Goal: Task Accomplishment & Management: Manage account settings

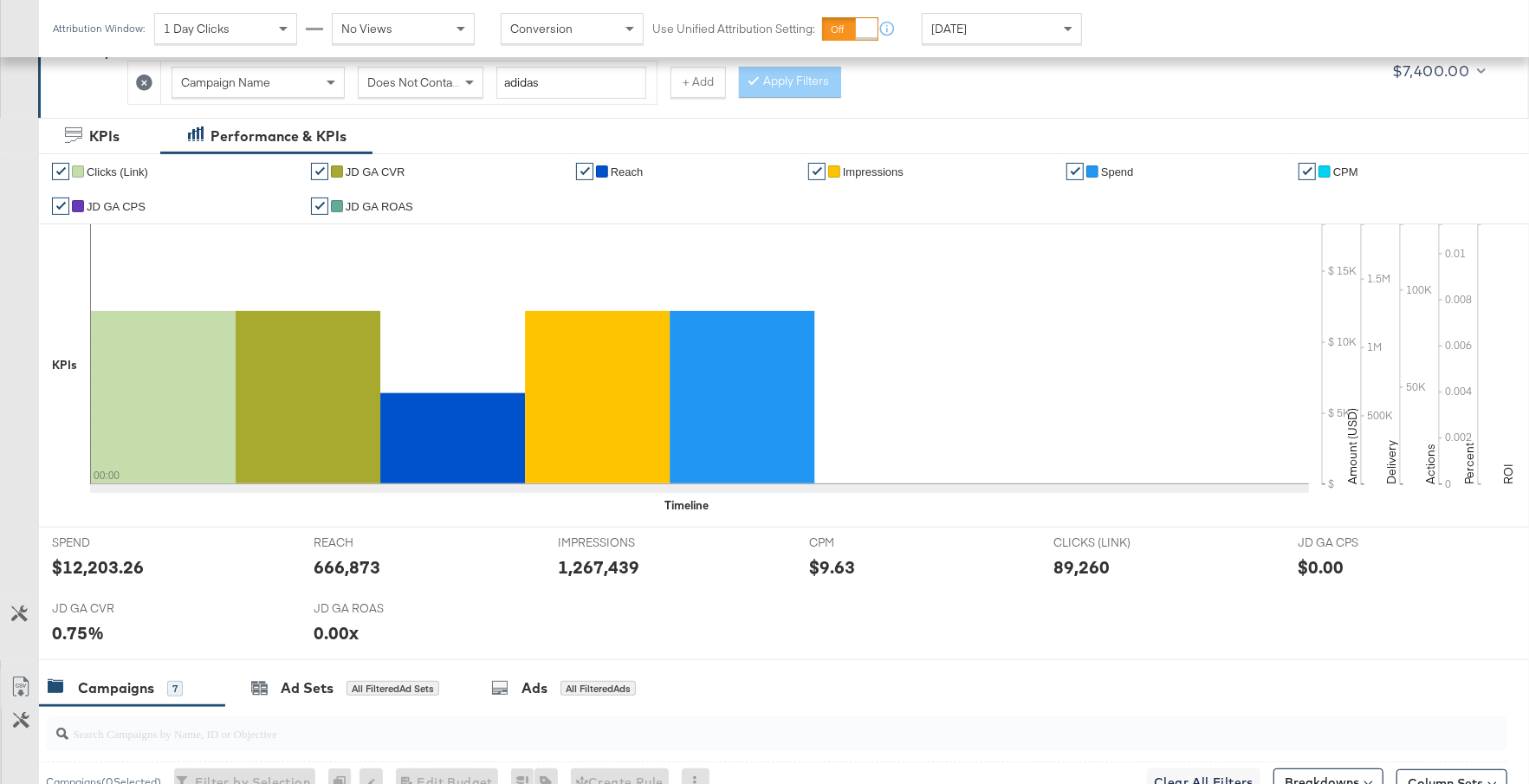
scroll to position [911, 0]
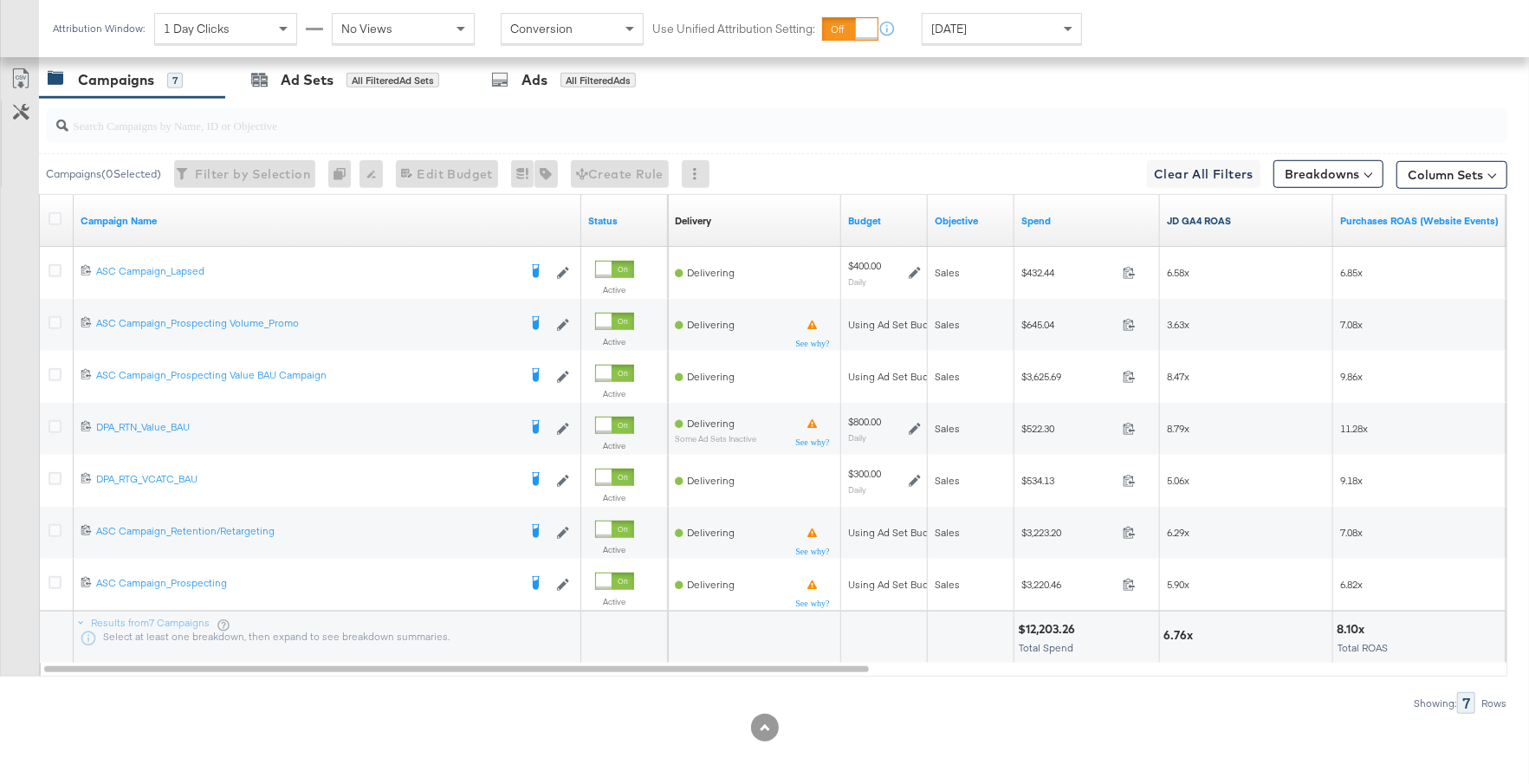
click at [1241, 219] on link "JD GA4 ROAS" at bounding box center [1247, 221] width 159 height 14
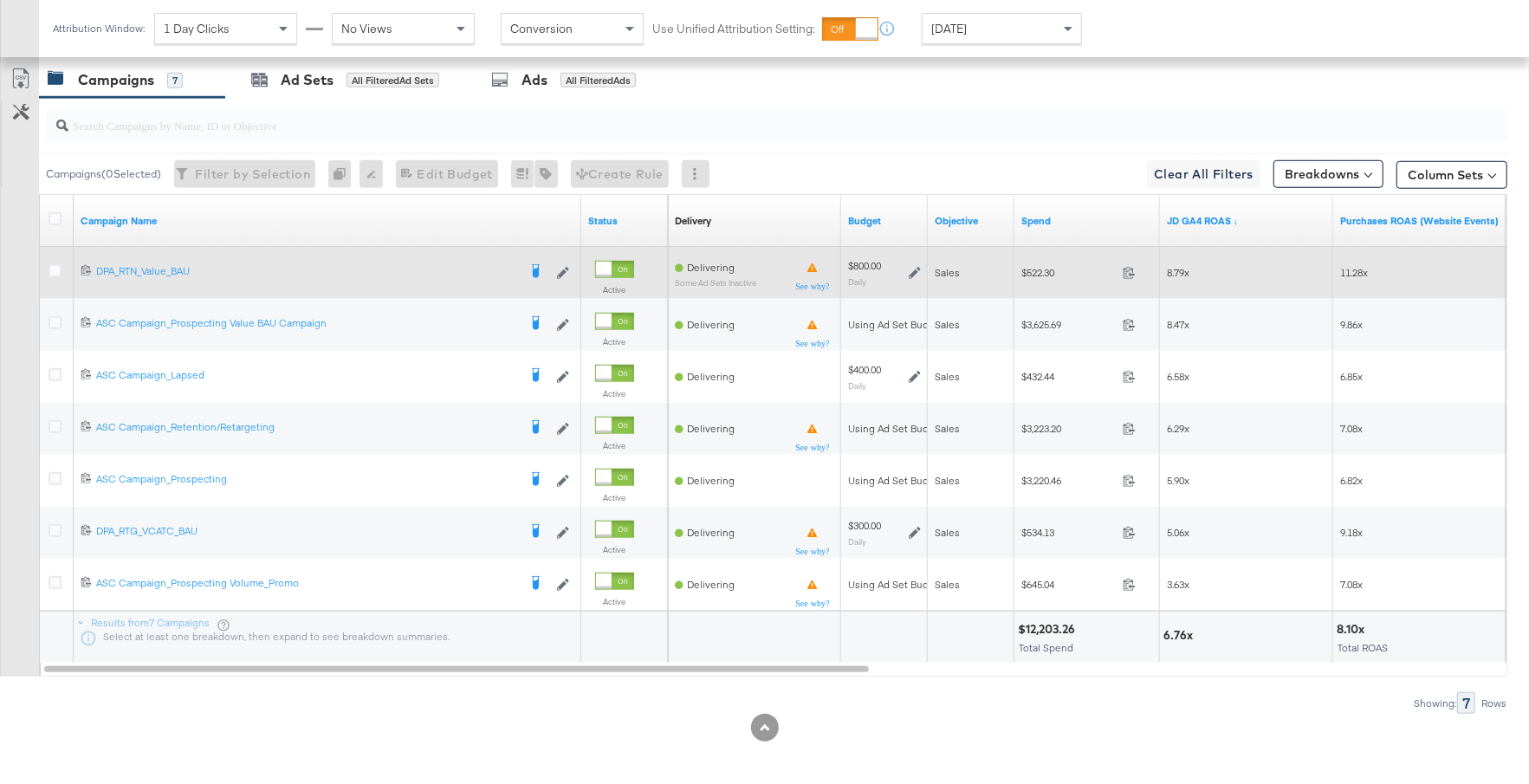
click at [917, 267] on icon at bounding box center [915, 273] width 12 height 12
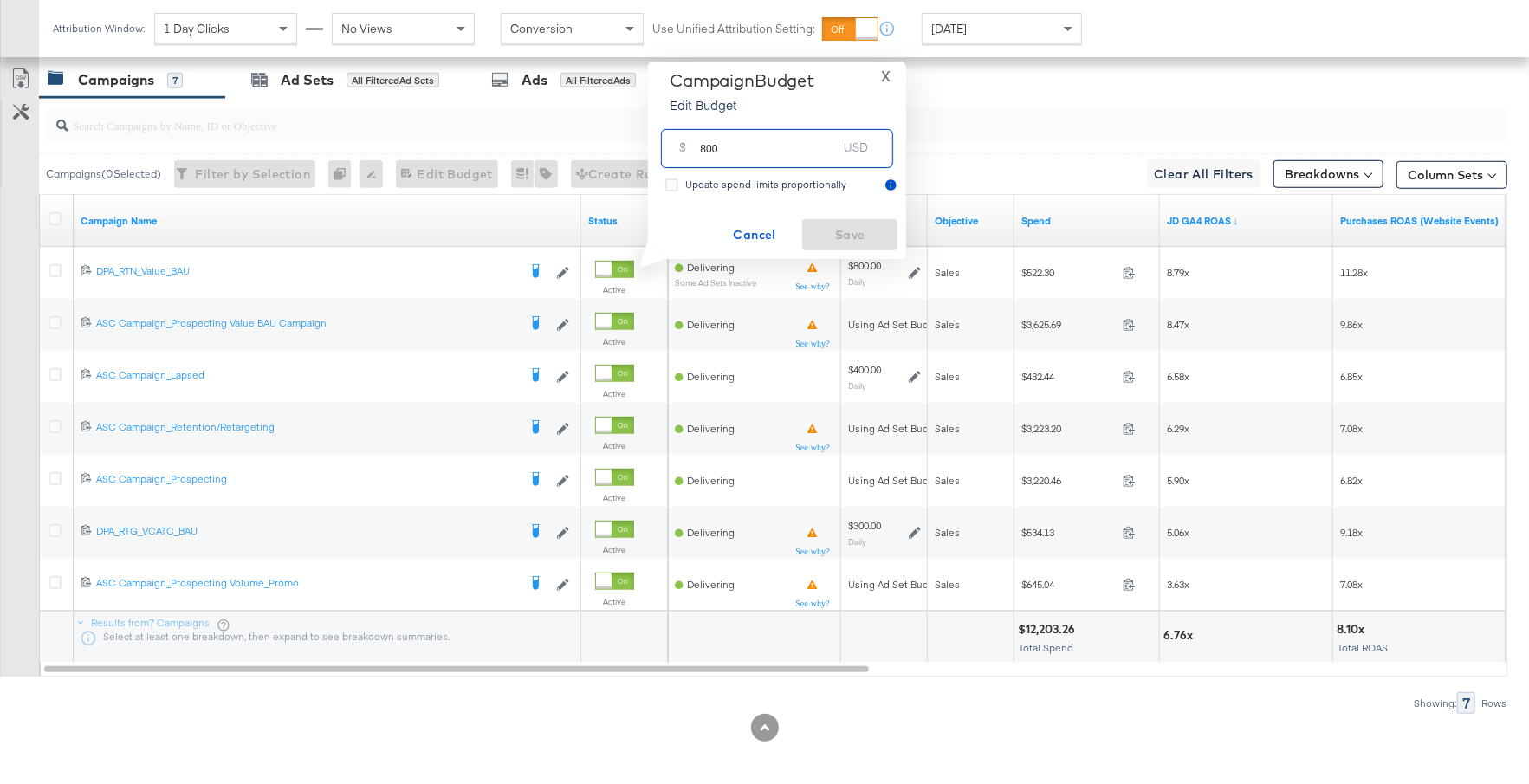
drag, startPoint x: 723, startPoint y: 152, endPoint x: 683, endPoint y: 152, distance: 40.0
click at [683, 152] on div "$ 800 USD" at bounding box center [777, 148] width 233 height 39
type input "1300"
click at [861, 227] on span "Save" at bounding box center [849, 235] width 81 height 22
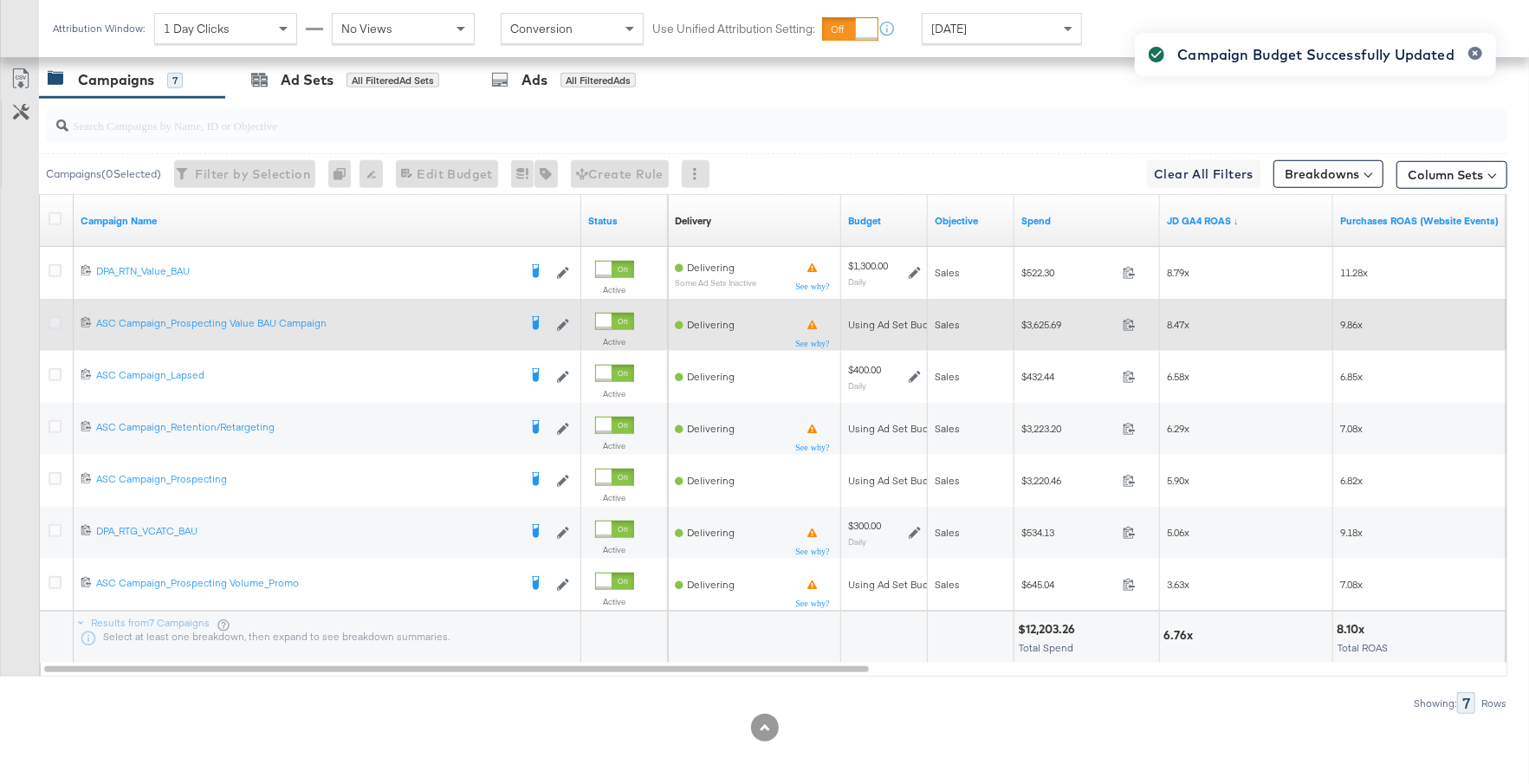
click at [53, 318] on icon at bounding box center [55, 322] width 13 height 13
click at [0, 0] on input "checkbox" at bounding box center [0, 0] width 0 height 0
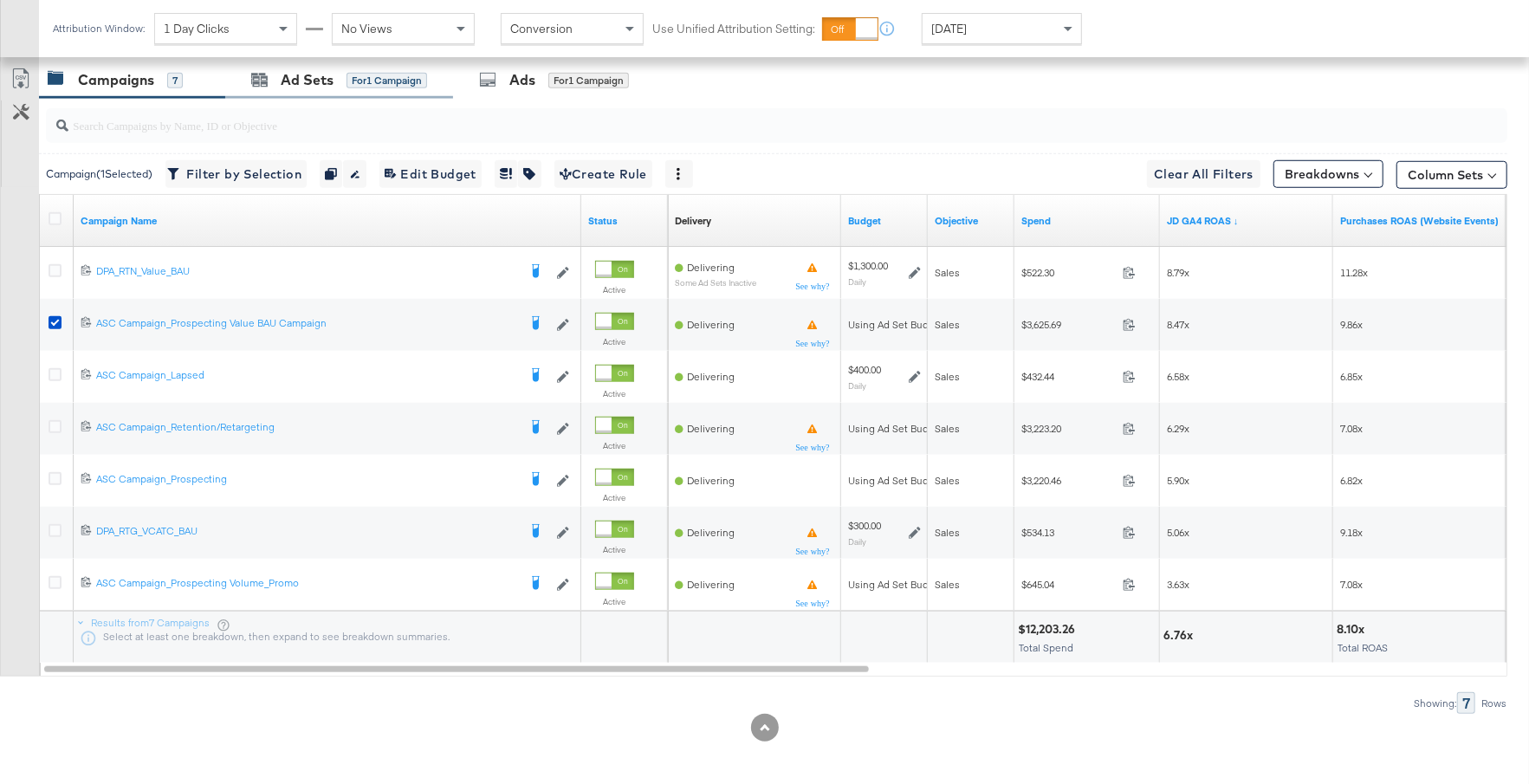
click at [333, 84] on div "Ad Sets for 1 Campaign" at bounding box center [340, 80] width 228 height 37
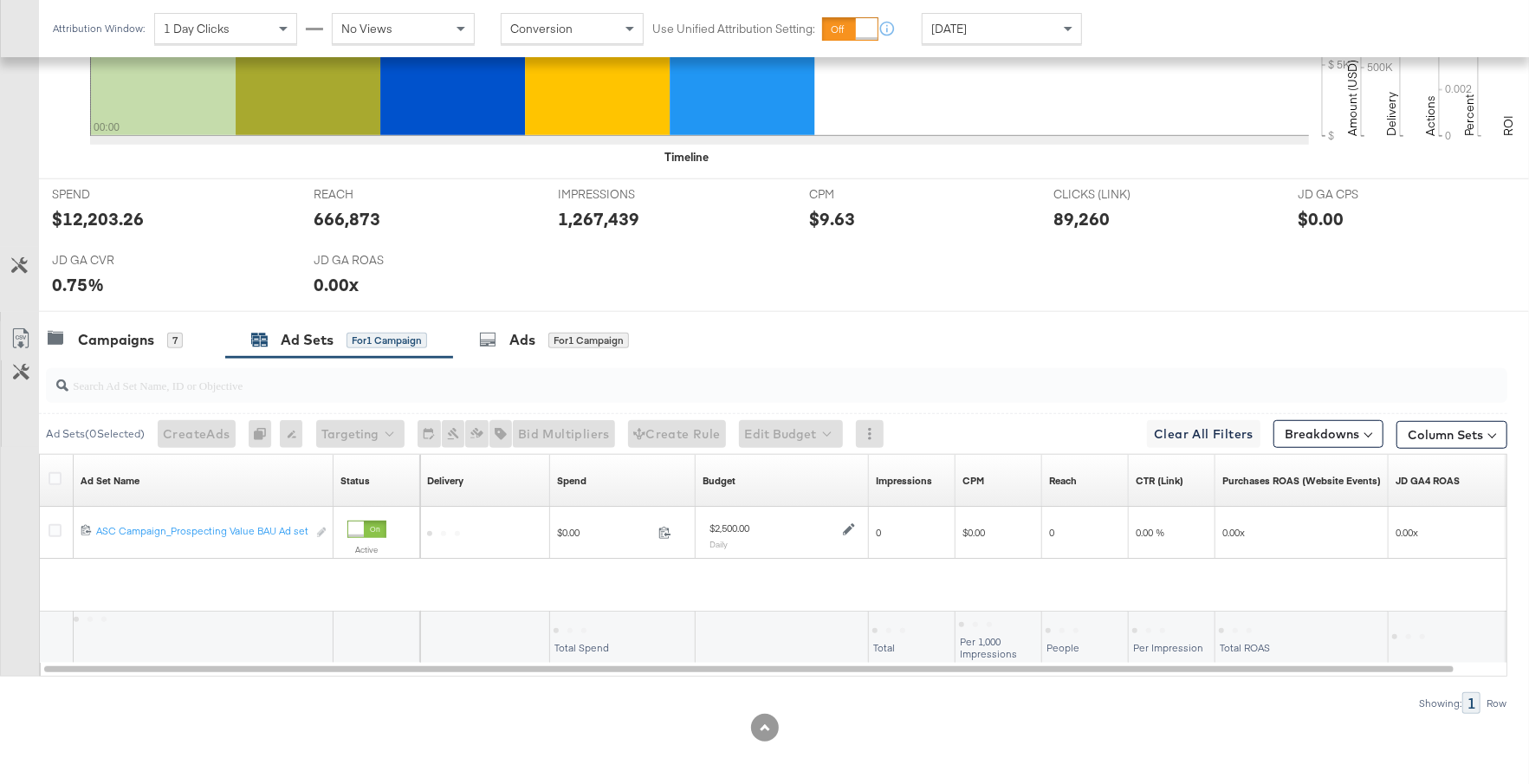
scroll to position [599, 0]
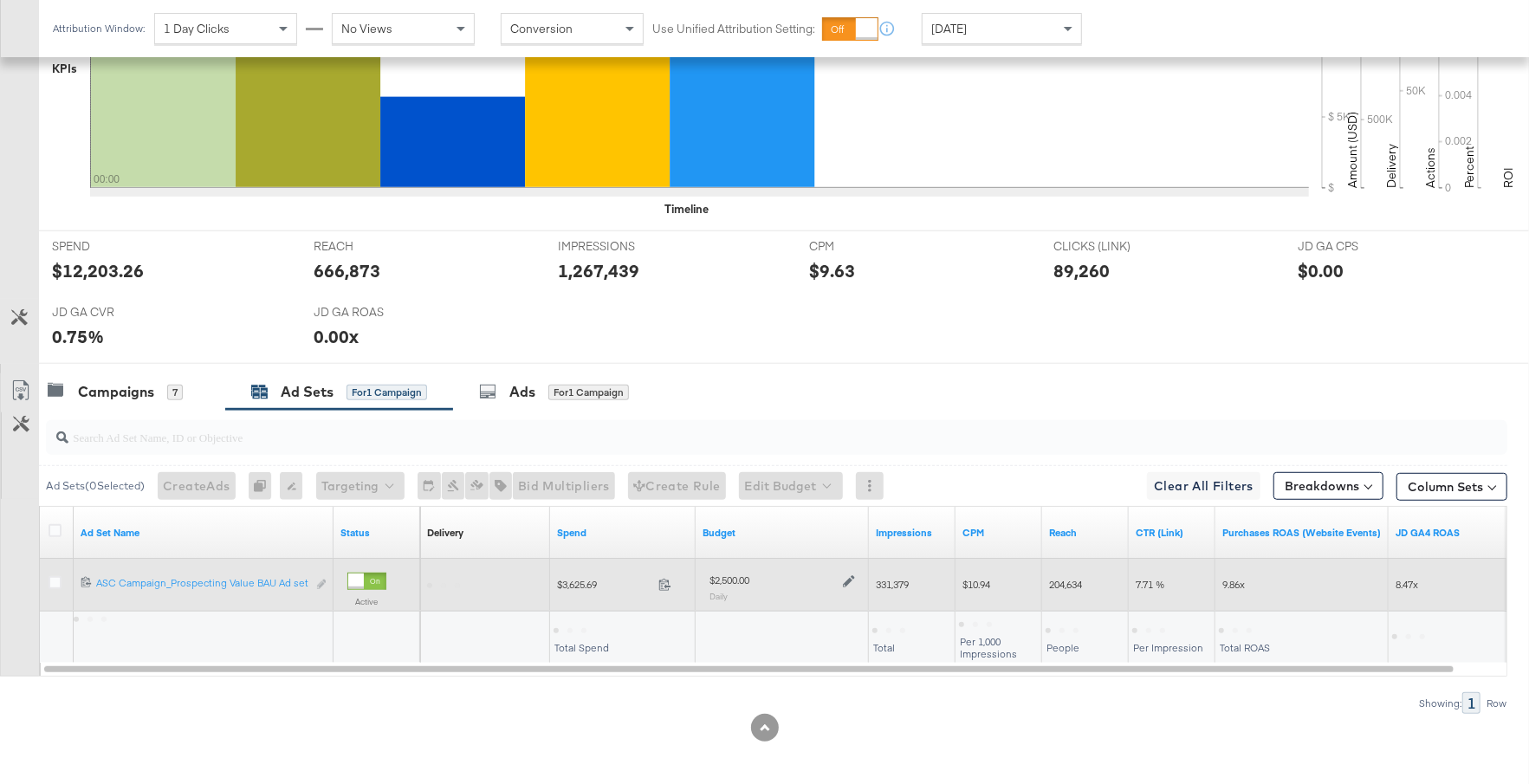
click at [850, 575] on icon at bounding box center [849, 581] width 12 height 12
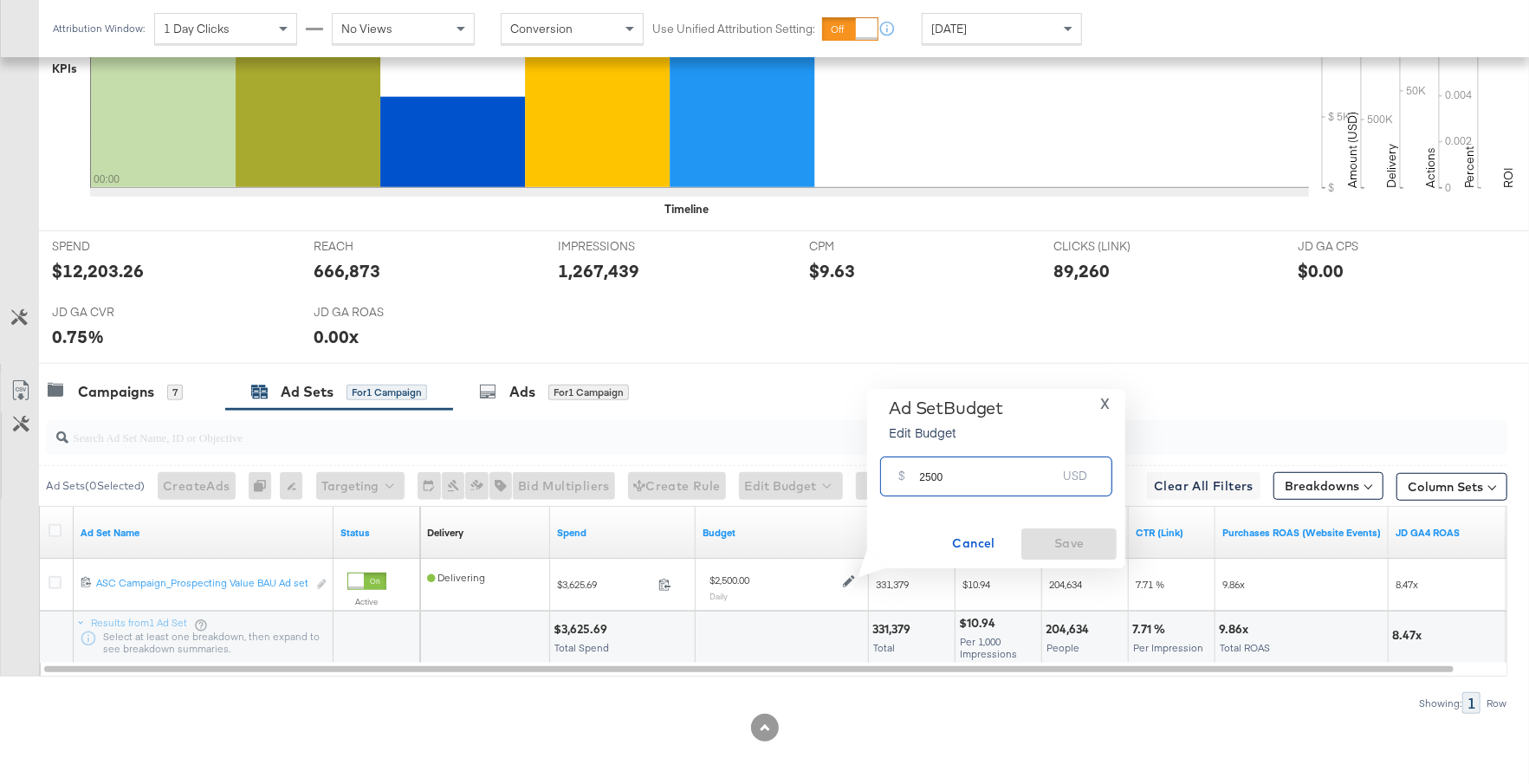
drag, startPoint x: 947, startPoint y: 480, endPoint x: 915, endPoint y: 479, distance: 32.0
click at [915, 479] on div "$ 2500 USD" at bounding box center [996, 476] width 233 height 39
type input "3600"
click at [1048, 537] on span "Save" at bounding box center [1068, 544] width 81 height 22
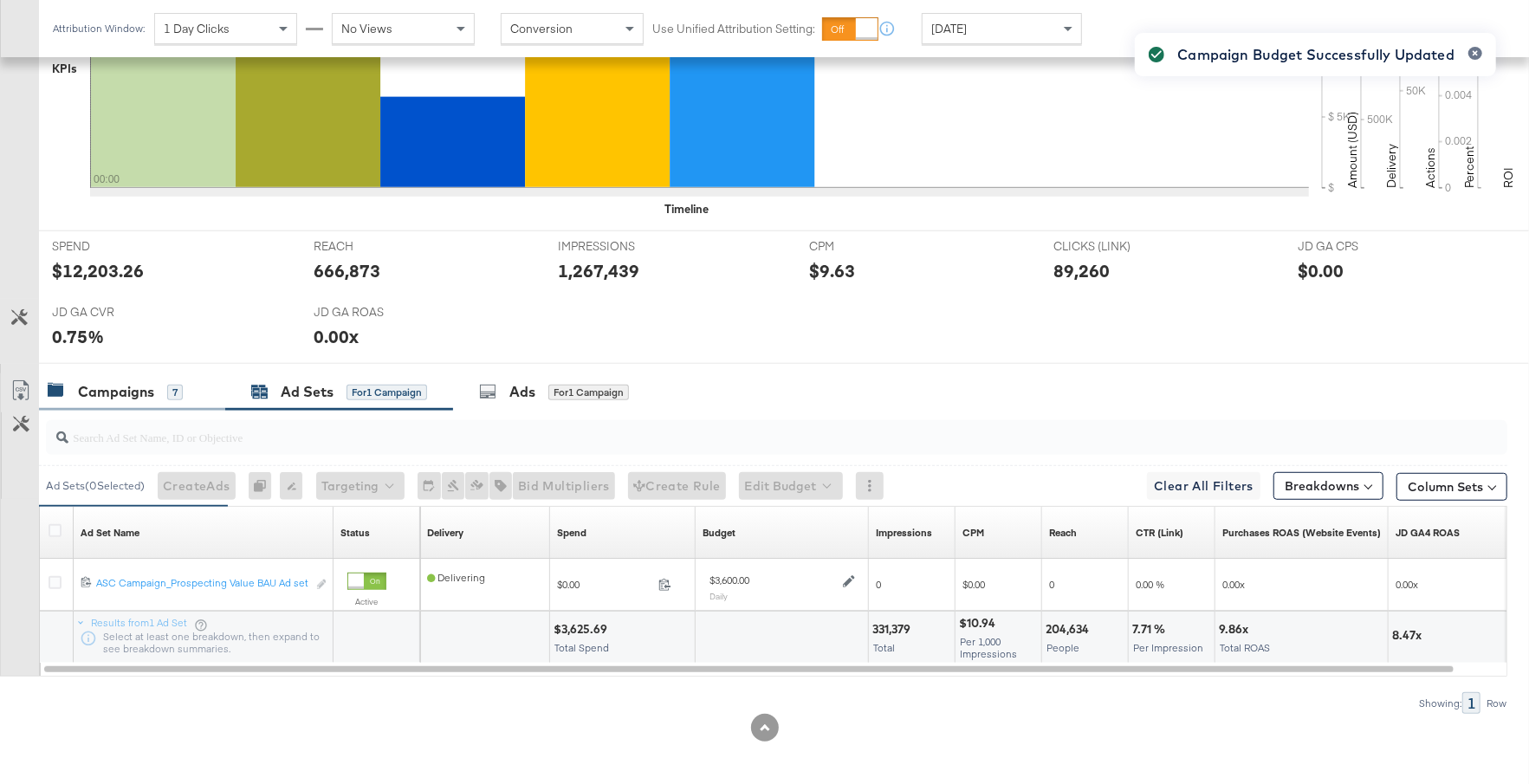
click at [142, 382] on div "Campaigns" at bounding box center [117, 392] width 77 height 20
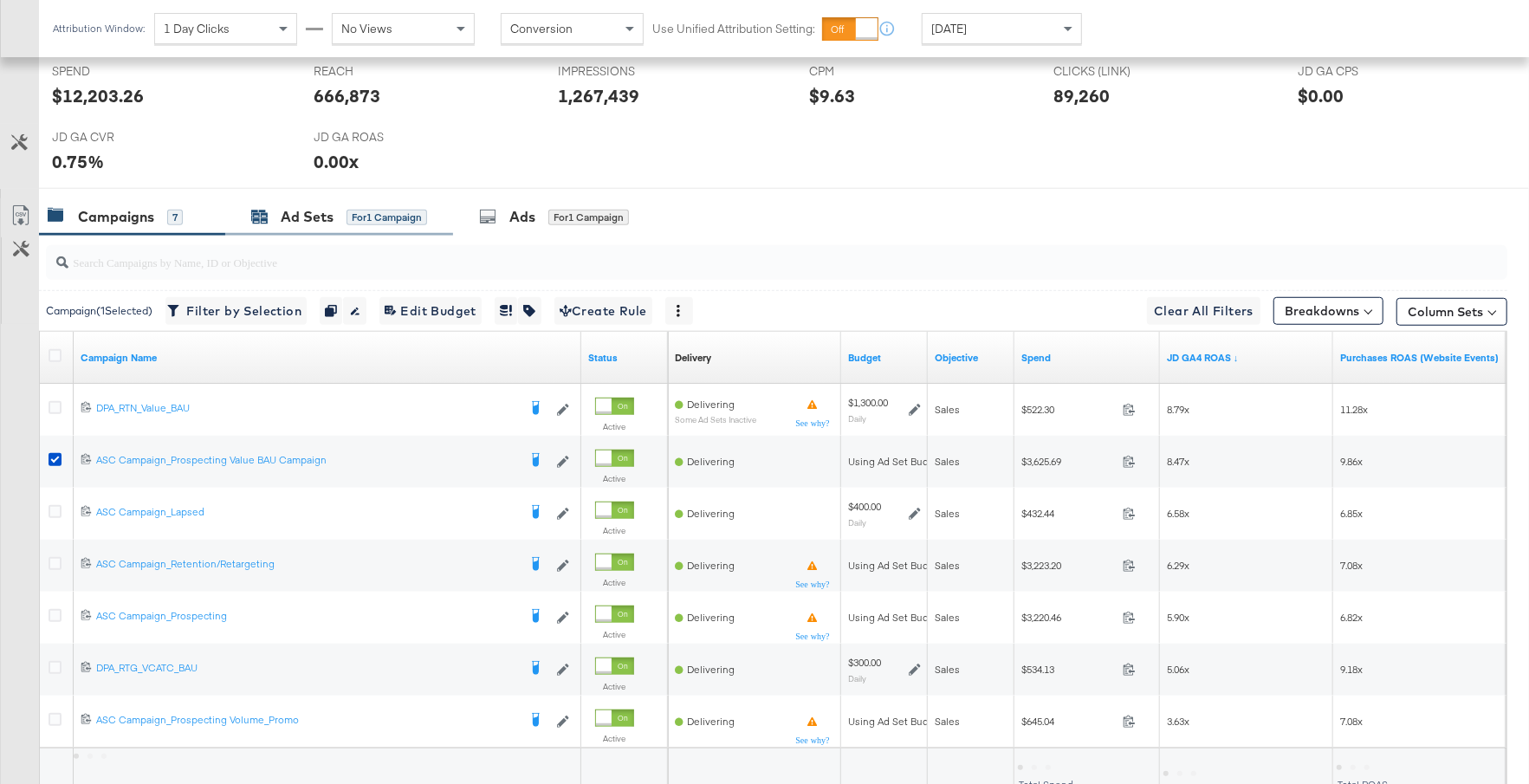
scroll to position [773, 0]
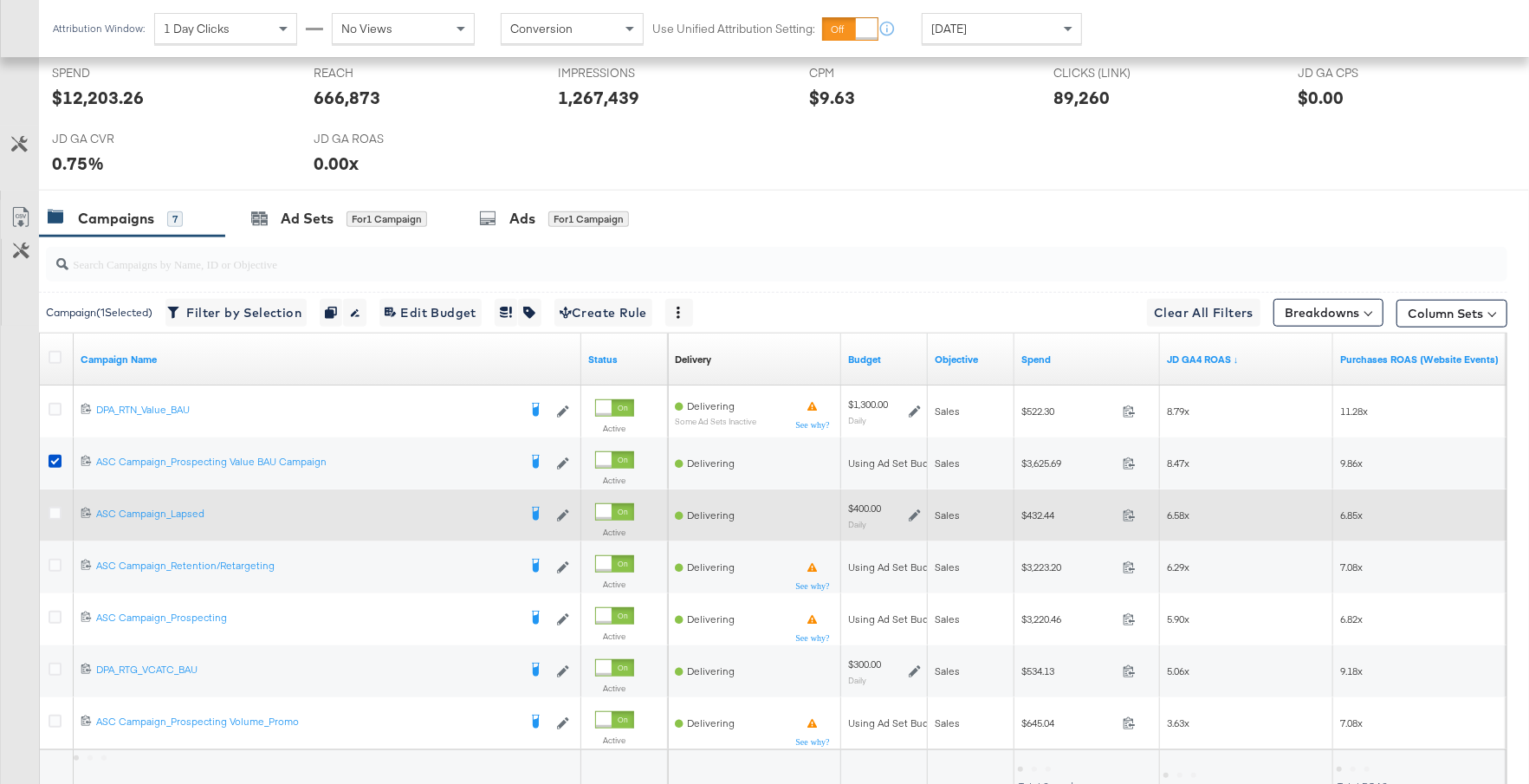
click at [915, 513] on icon at bounding box center [915, 516] width 12 height 12
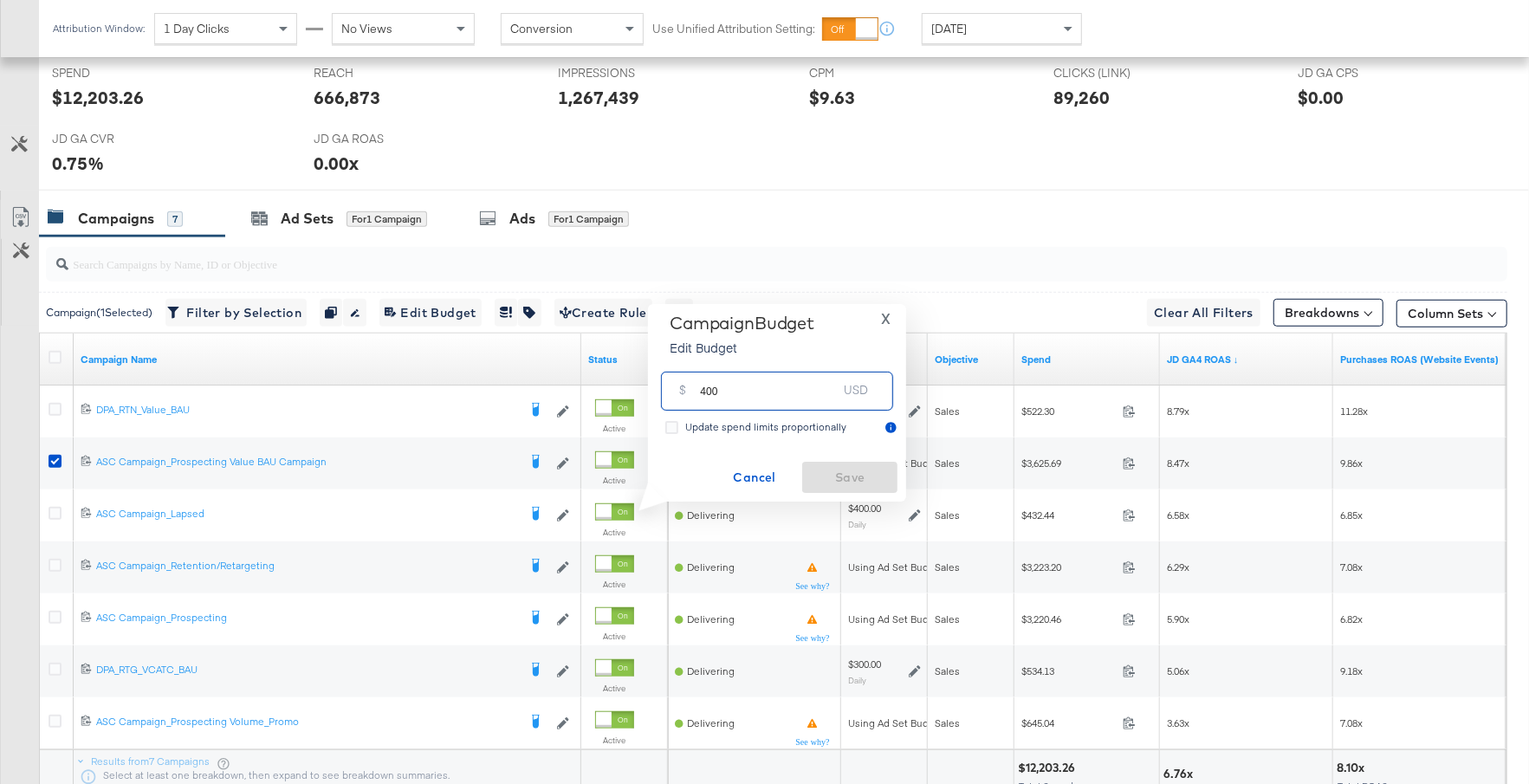
drag, startPoint x: 725, startPoint y: 387, endPoint x: 690, endPoint y: 388, distance: 35.0
click at [690, 388] on div "$ 400 USD" at bounding box center [777, 391] width 233 height 39
type input "700"
click at [836, 474] on span "Save" at bounding box center [849, 477] width 81 height 22
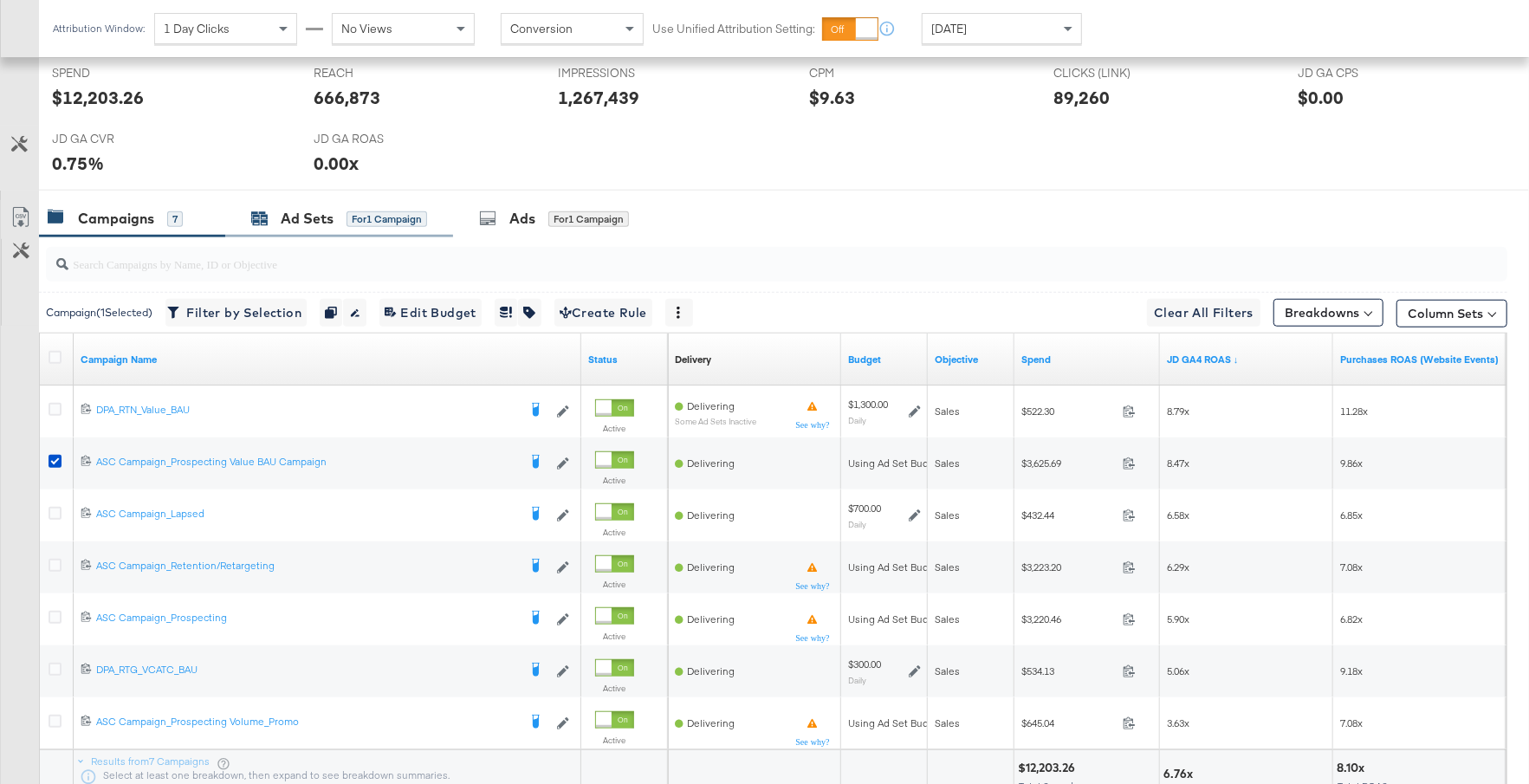
click at [319, 217] on div "Ad Sets" at bounding box center [307, 219] width 53 height 20
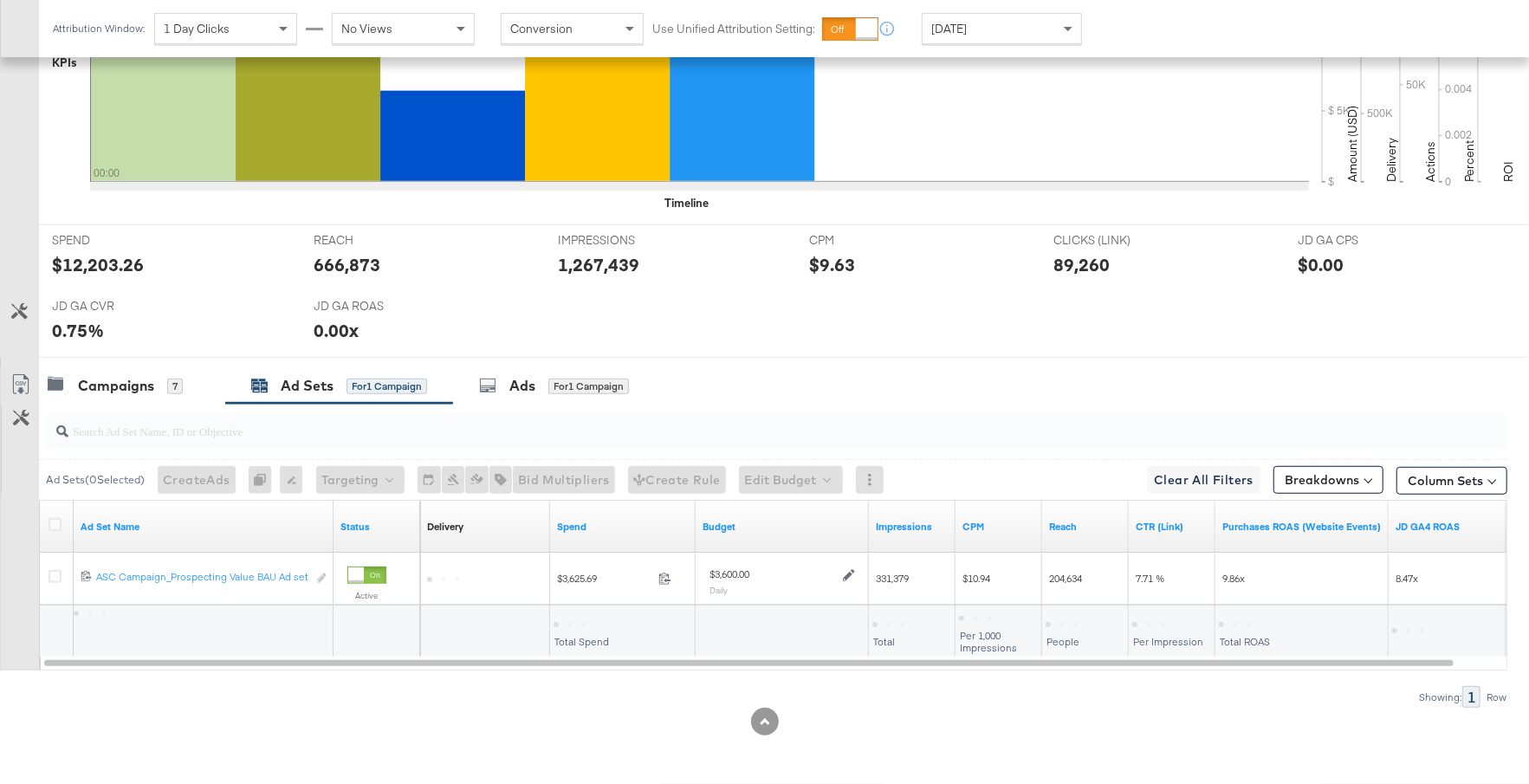
scroll to position [599, 0]
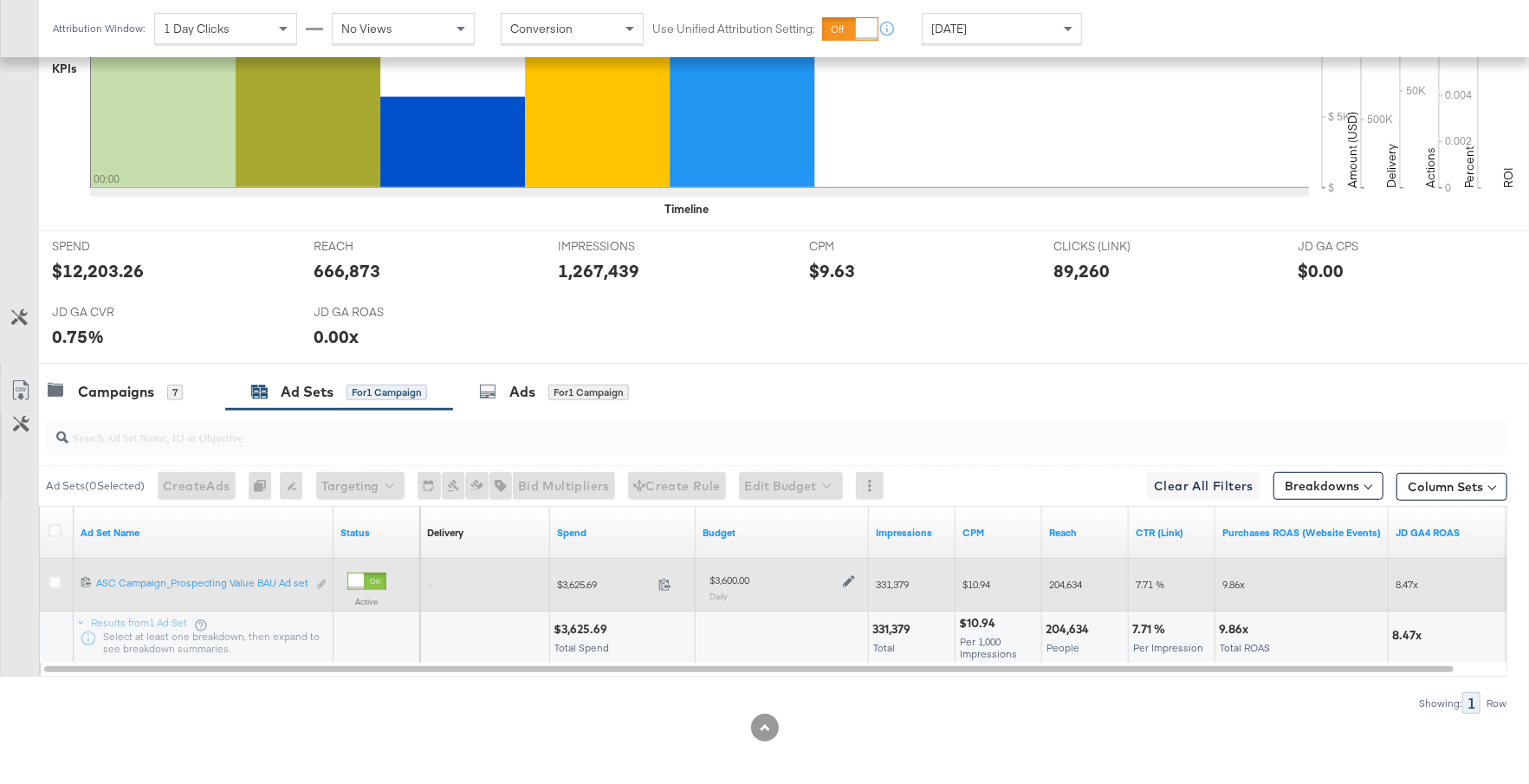
click at [851, 575] on icon at bounding box center [849, 581] width 12 height 12
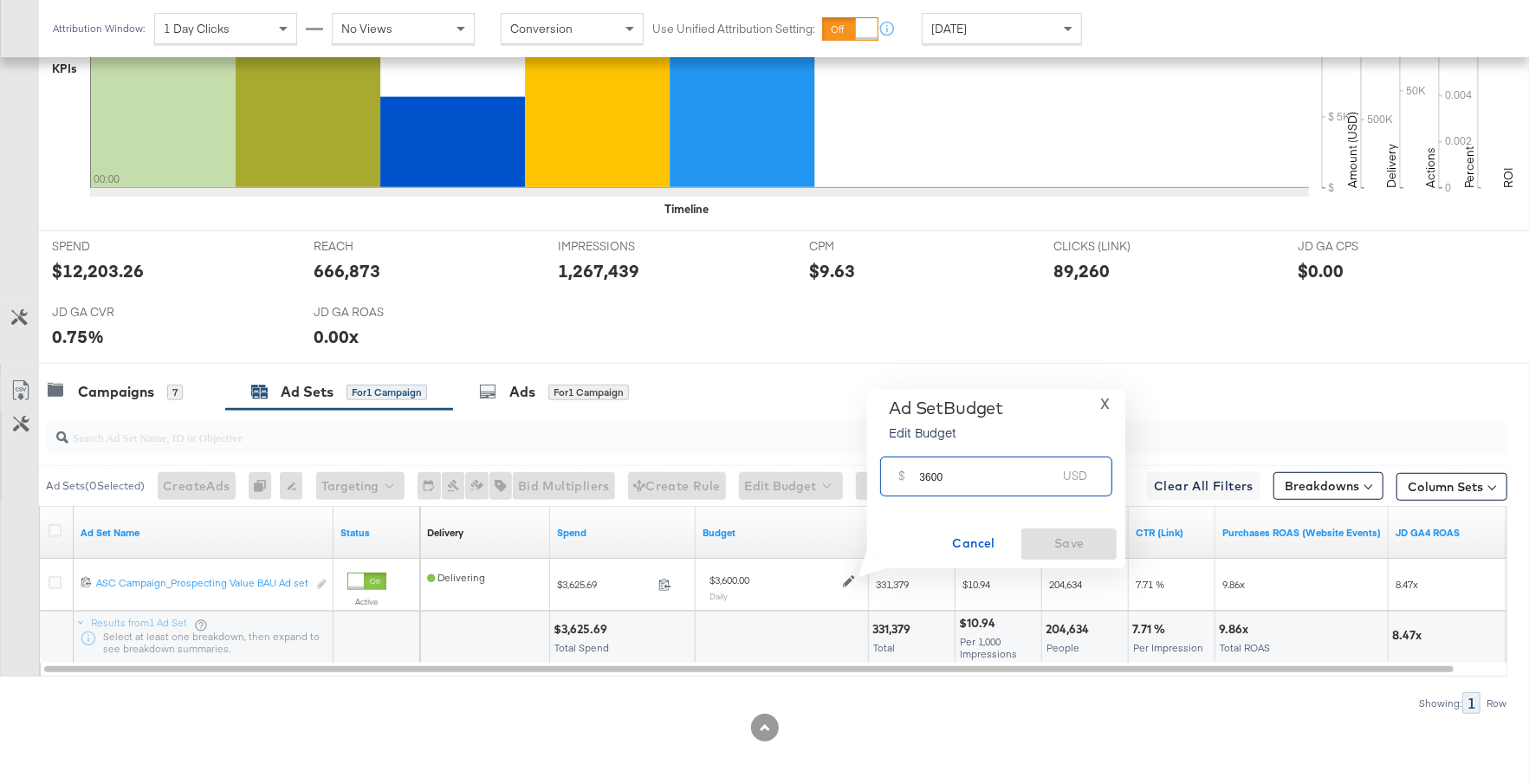
drag, startPoint x: 948, startPoint y: 476, endPoint x: 913, endPoint y: 476, distance: 35.0
click at [912, 476] on div "$ 3600 USD" at bounding box center [996, 476] width 233 height 39
type input "4000"
click at [1072, 545] on span "Save" at bounding box center [1068, 544] width 81 height 22
click at [179, 402] on div "Campaigns 7" at bounding box center [132, 392] width 186 height 37
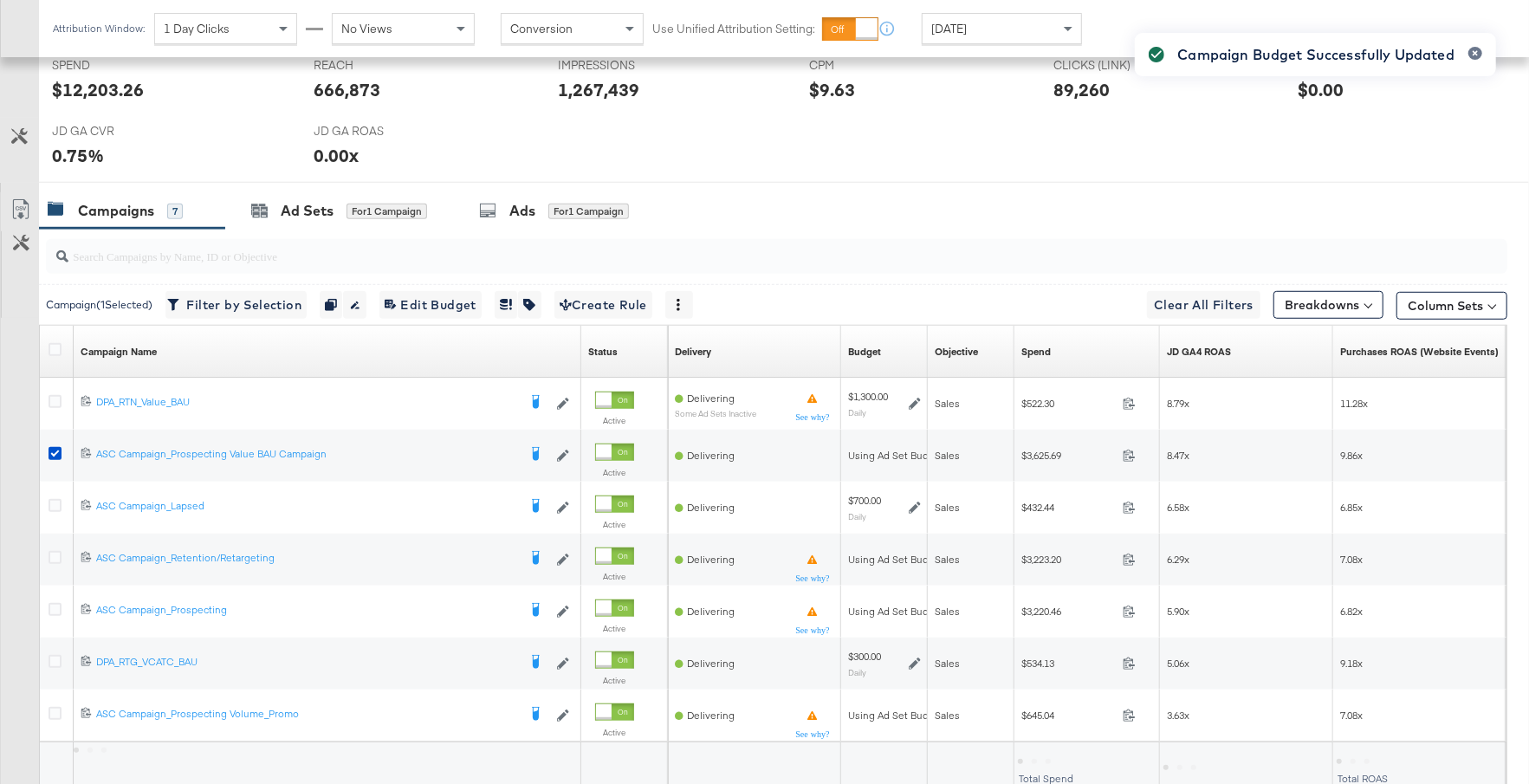
scroll to position [780, 0]
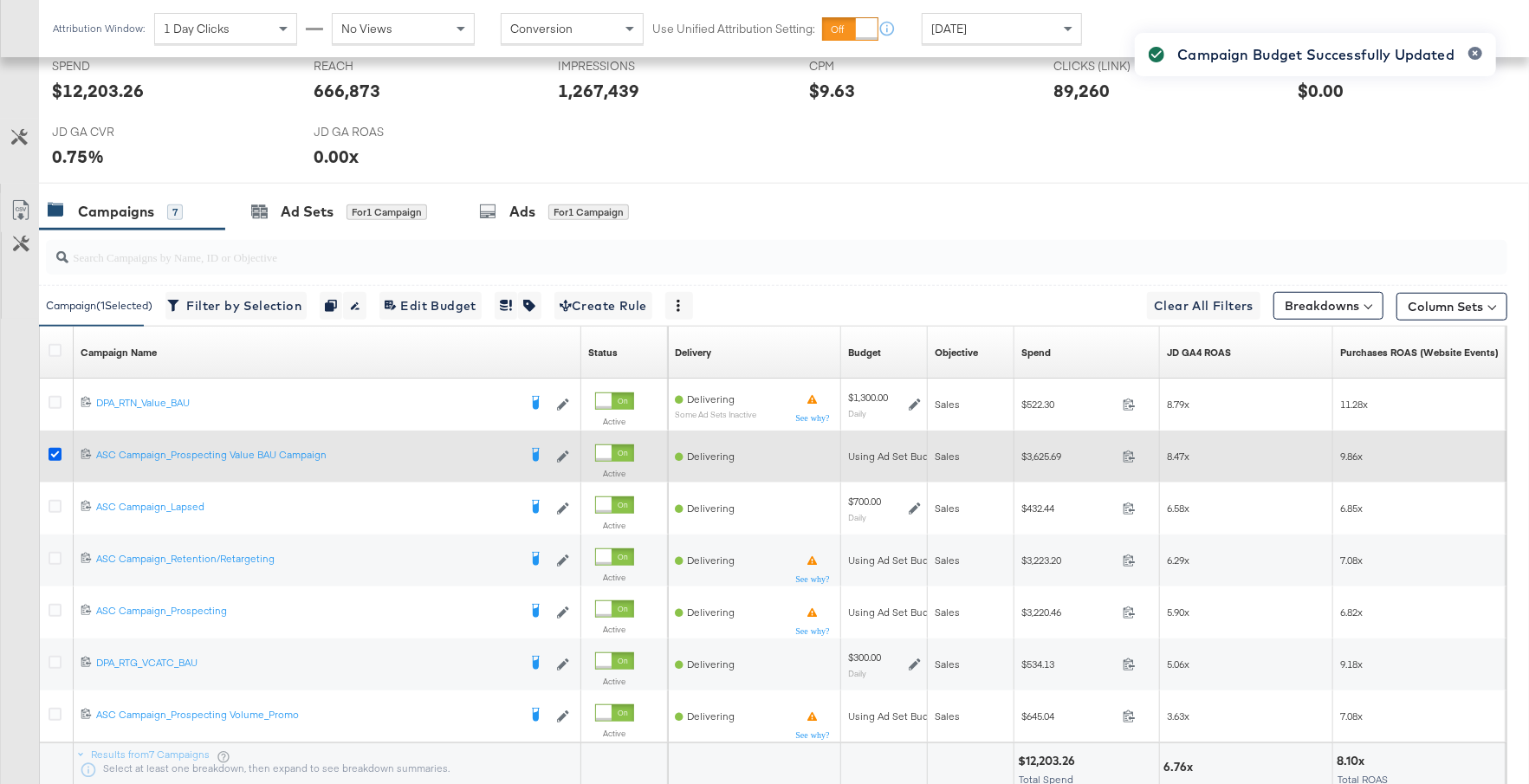
click at [53, 448] on icon at bounding box center [55, 454] width 13 height 13
click at [0, 0] on input "checkbox" at bounding box center [0, 0] width 0 height 0
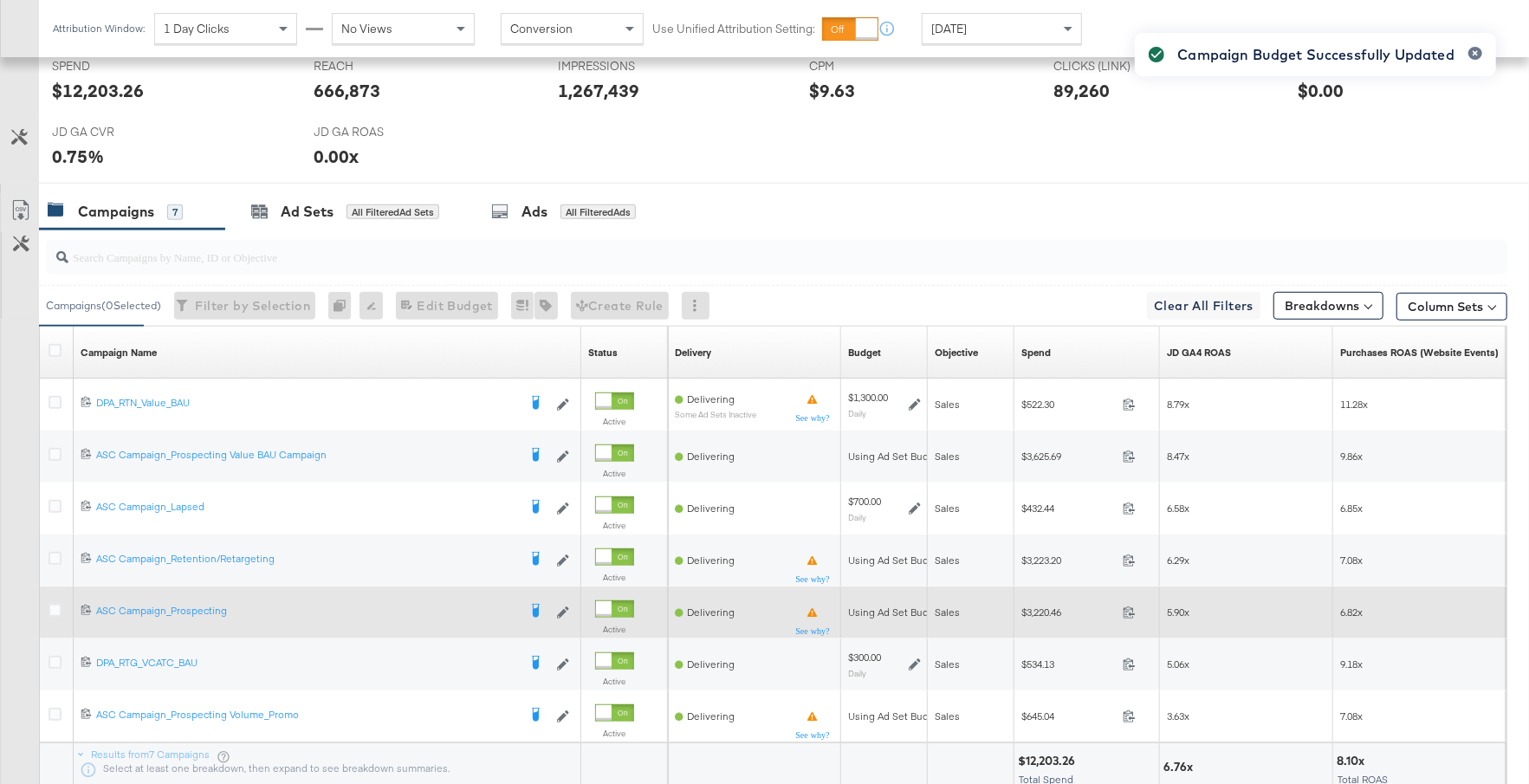
scroll to position [820, 0]
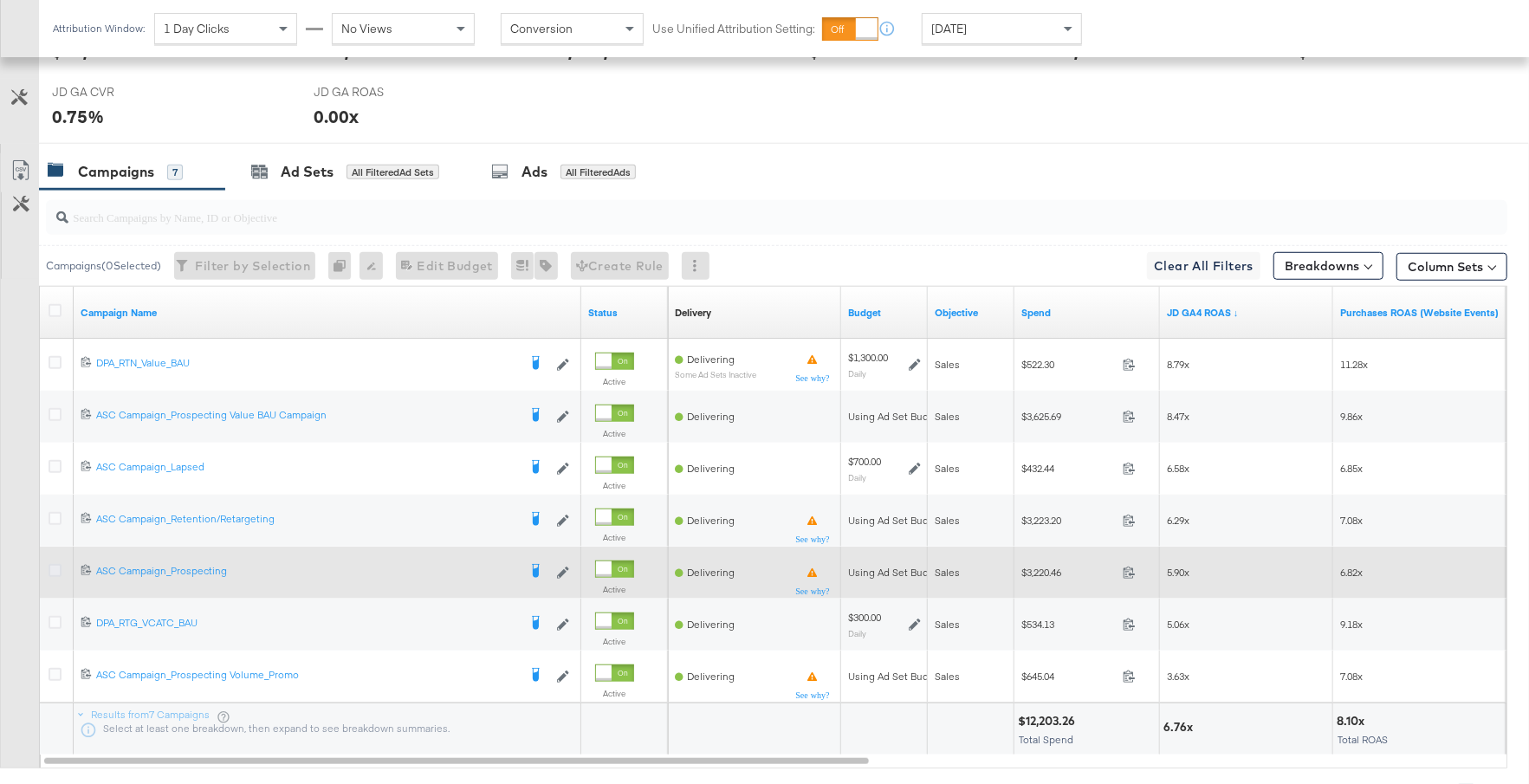
click at [54, 564] on icon at bounding box center [55, 570] width 13 height 13
click at [0, 0] on input "checkbox" at bounding box center [0, 0] width 0 height 0
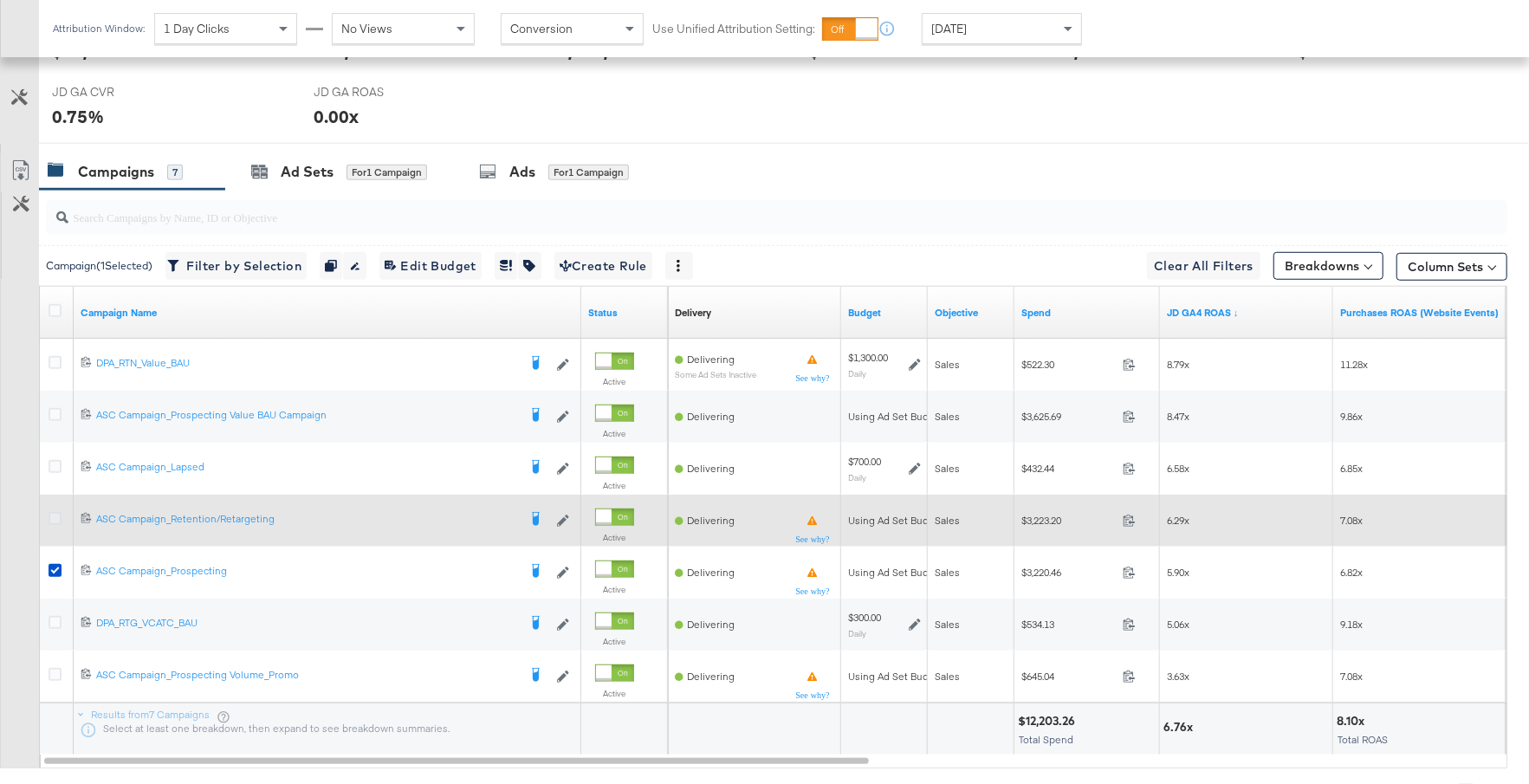
click at [53, 515] on icon at bounding box center [55, 518] width 13 height 13
click at [0, 0] on input "checkbox" at bounding box center [0, 0] width 0 height 0
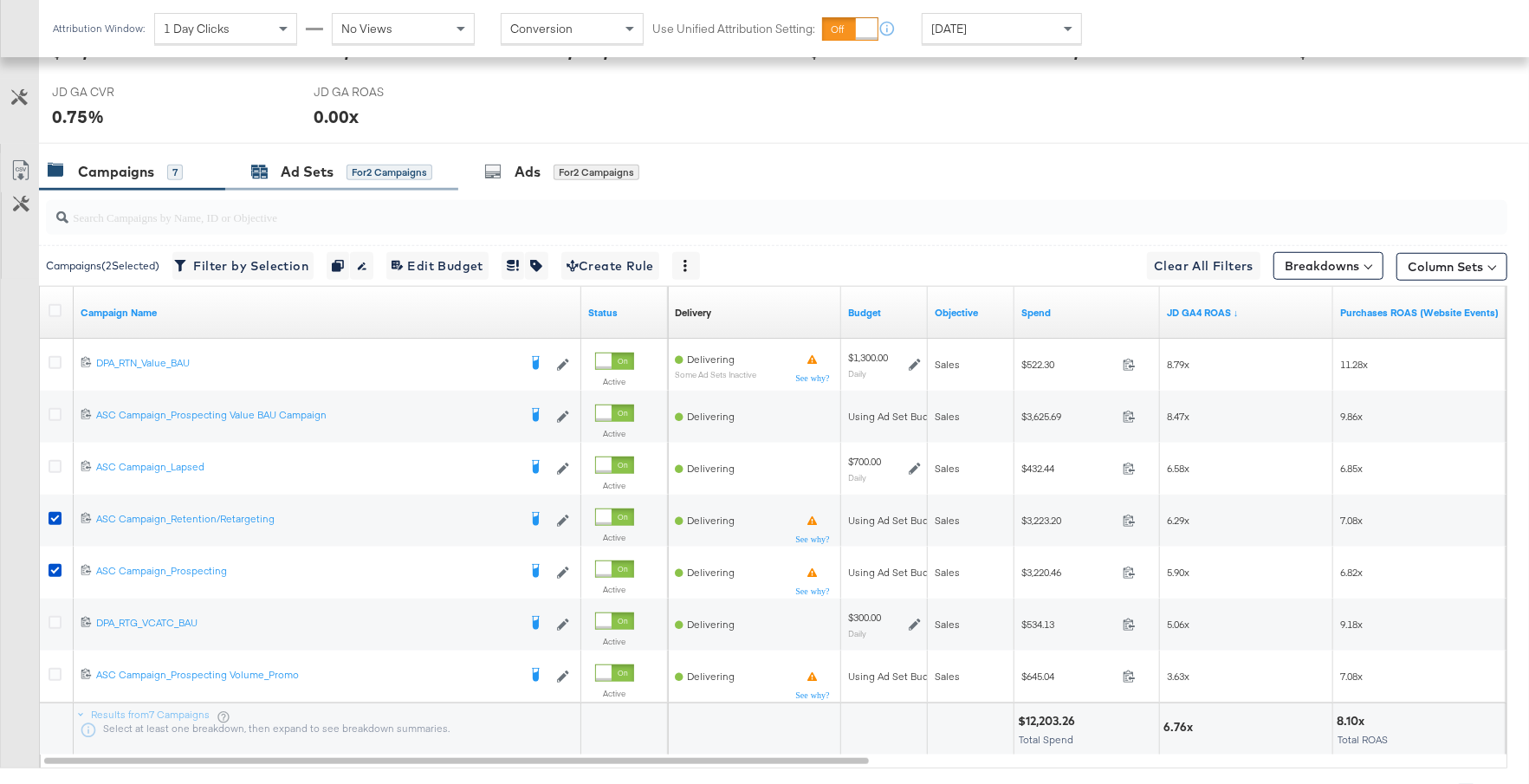
click at [316, 175] on div "Ad Sets" at bounding box center [307, 172] width 53 height 20
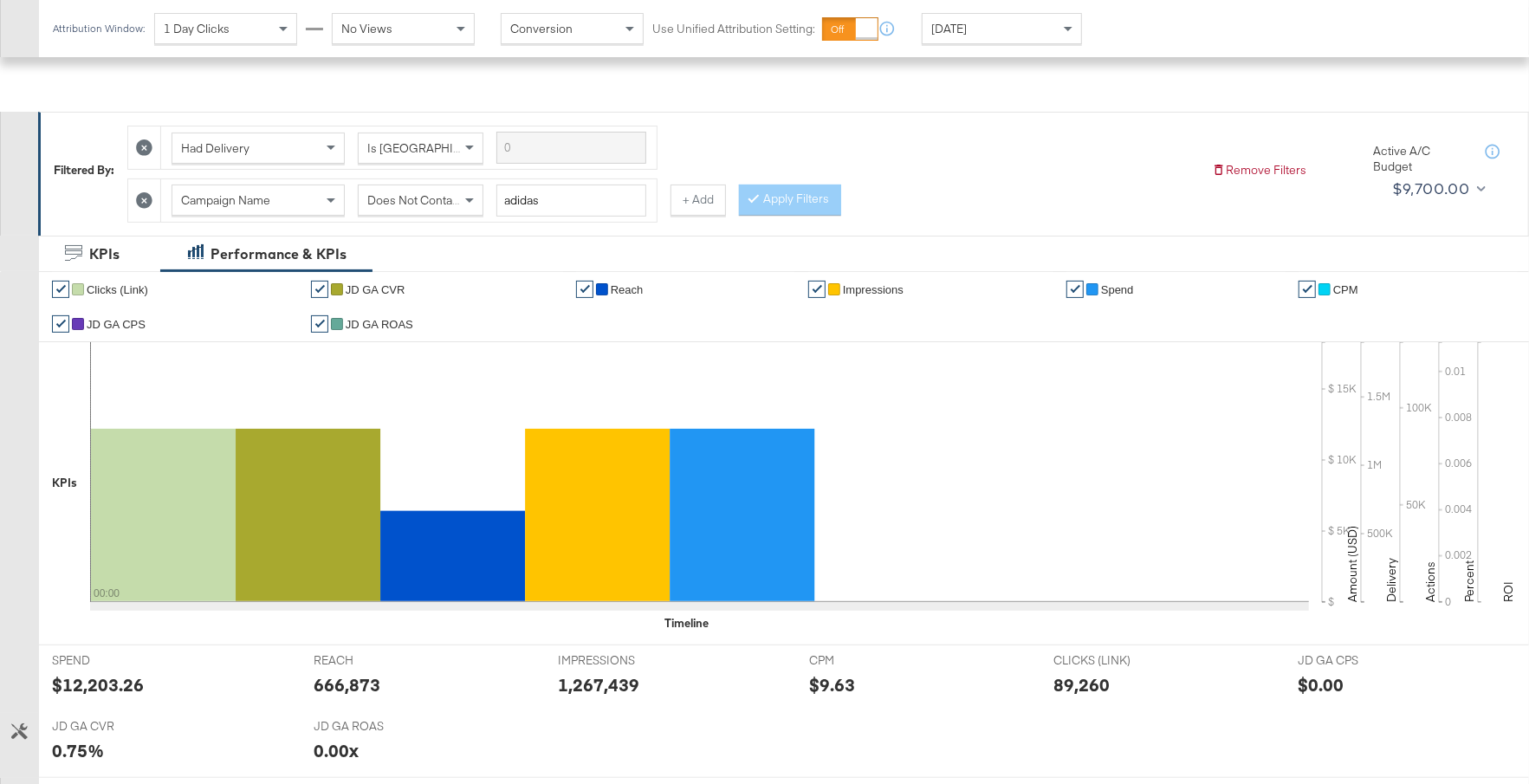
scroll to position [652, 0]
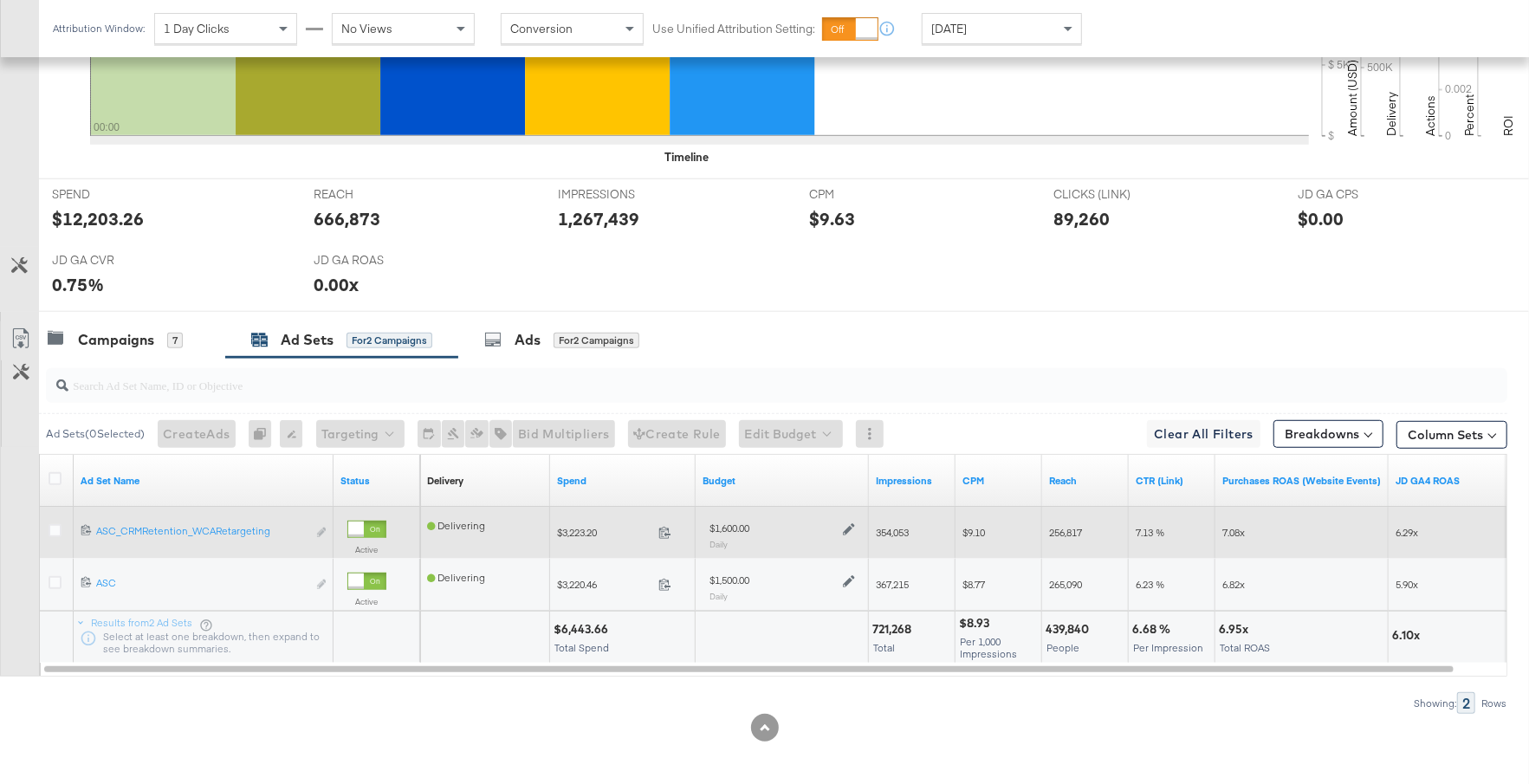
click at [849, 524] on icon at bounding box center [849, 530] width 12 height 12
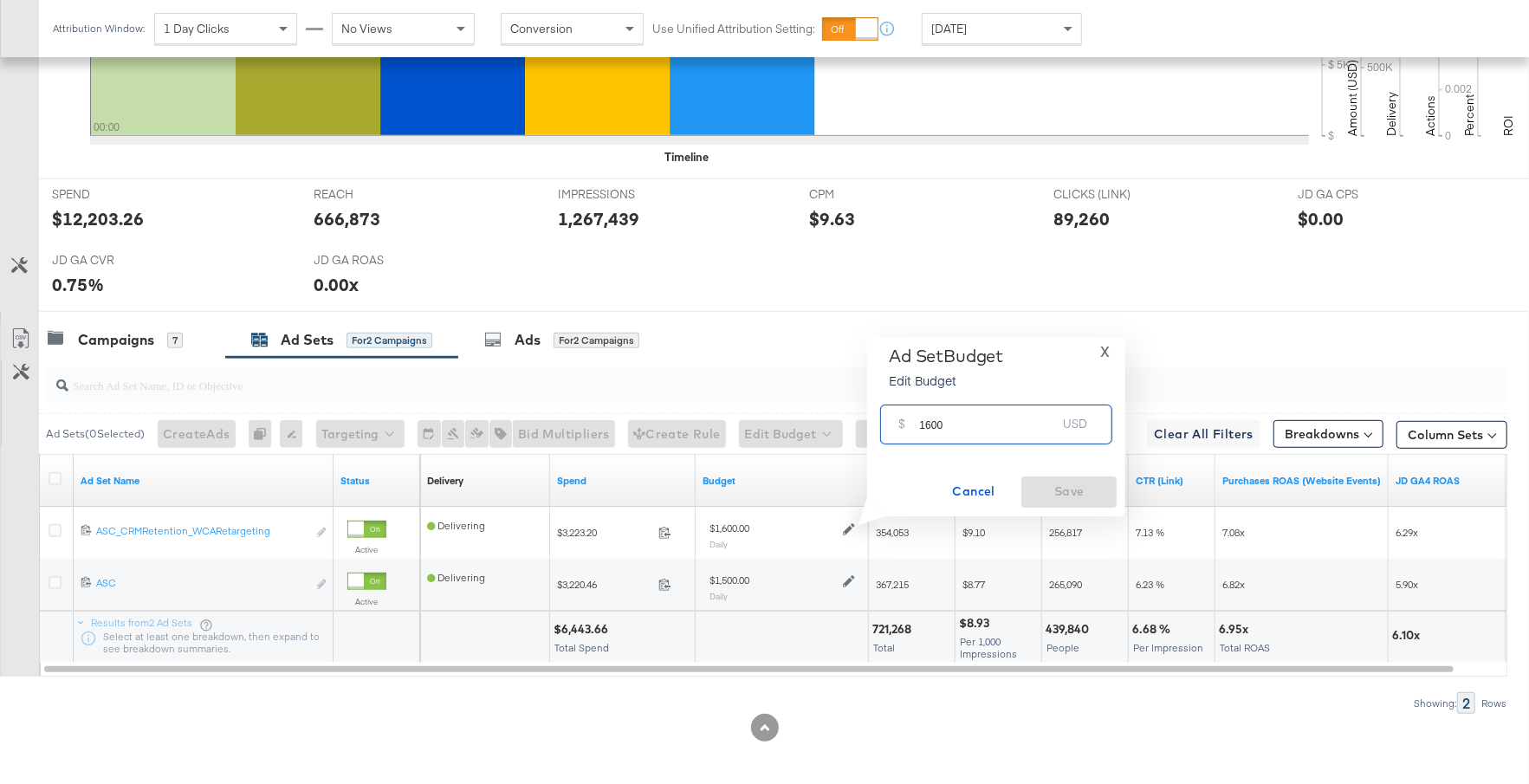
drag, startPoint x: 949, startPoint y: 428, endPoint x: 903, endPoint y: 429, distance: 46.0
click at [903, 429] on div "$ 1600 USD" at bounding box center [996, 423] width 233 height 39
type input "2000"
click at [1050, 490] on span "Save" at bounding box center [1068, 491] width 81 height 22
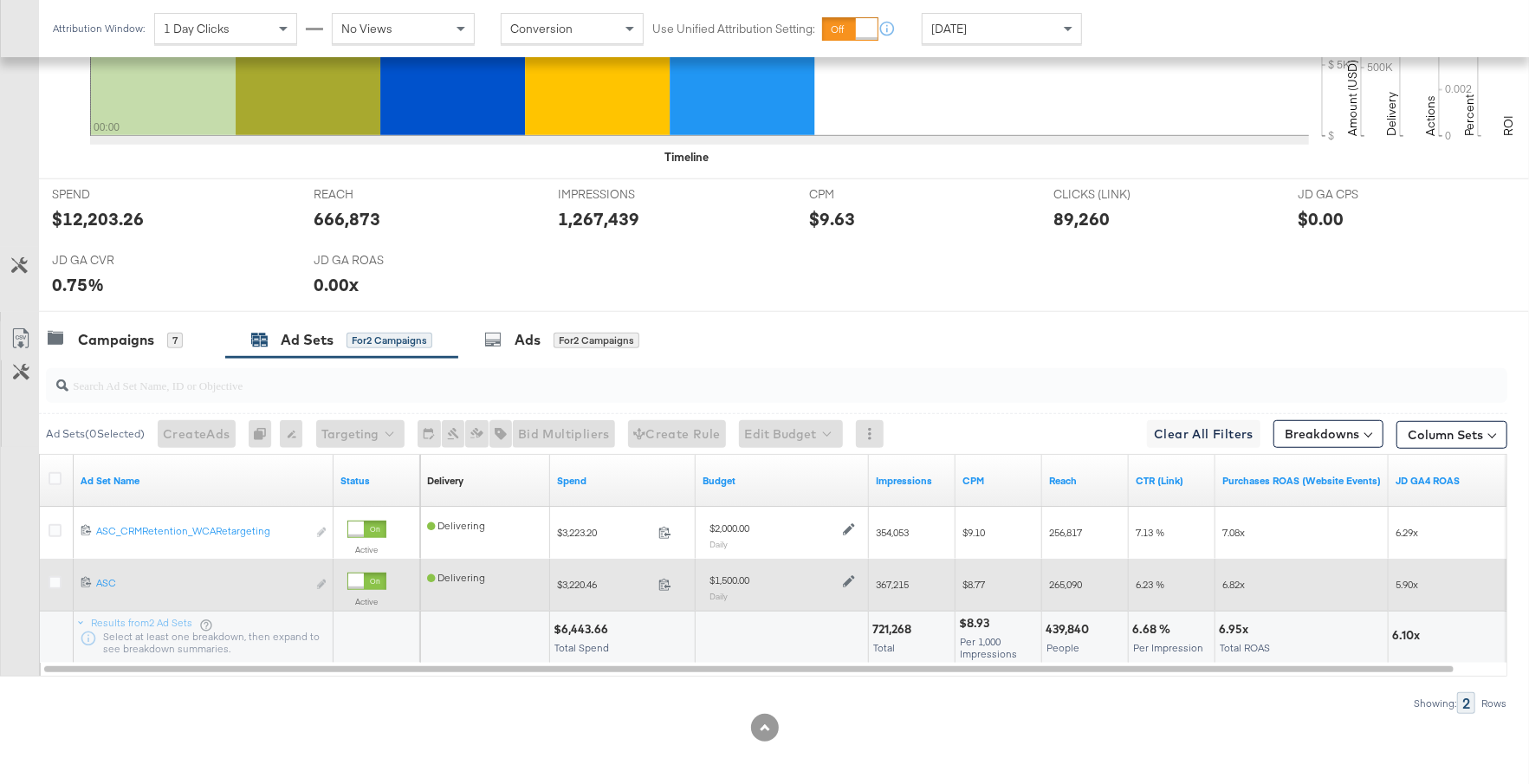
click at [850, 576] on icon at bounding box center [849, 581] width 12 height 12
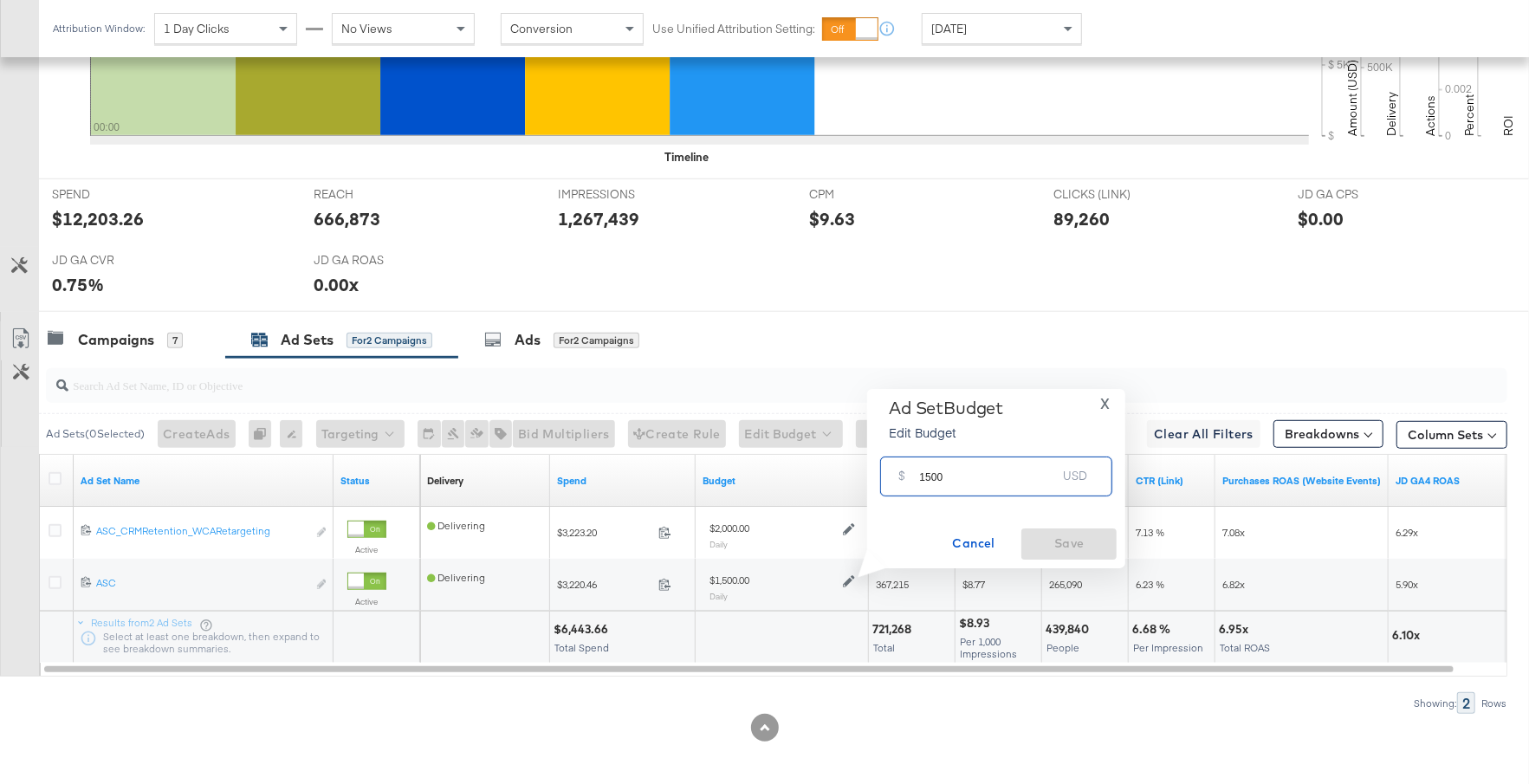
drag, startPoint x: 957, startPoint y: 477, endPoint x: 903, endPoint y: 476, distance: 54.0
click at [903, 476] on div "$ 1500 USD" at bounding box center [996, 476] width 233 height 39
type input "1900"
click at [1070, 544] on span "Save" at bounding box center [1068, 544] width 81 height 22
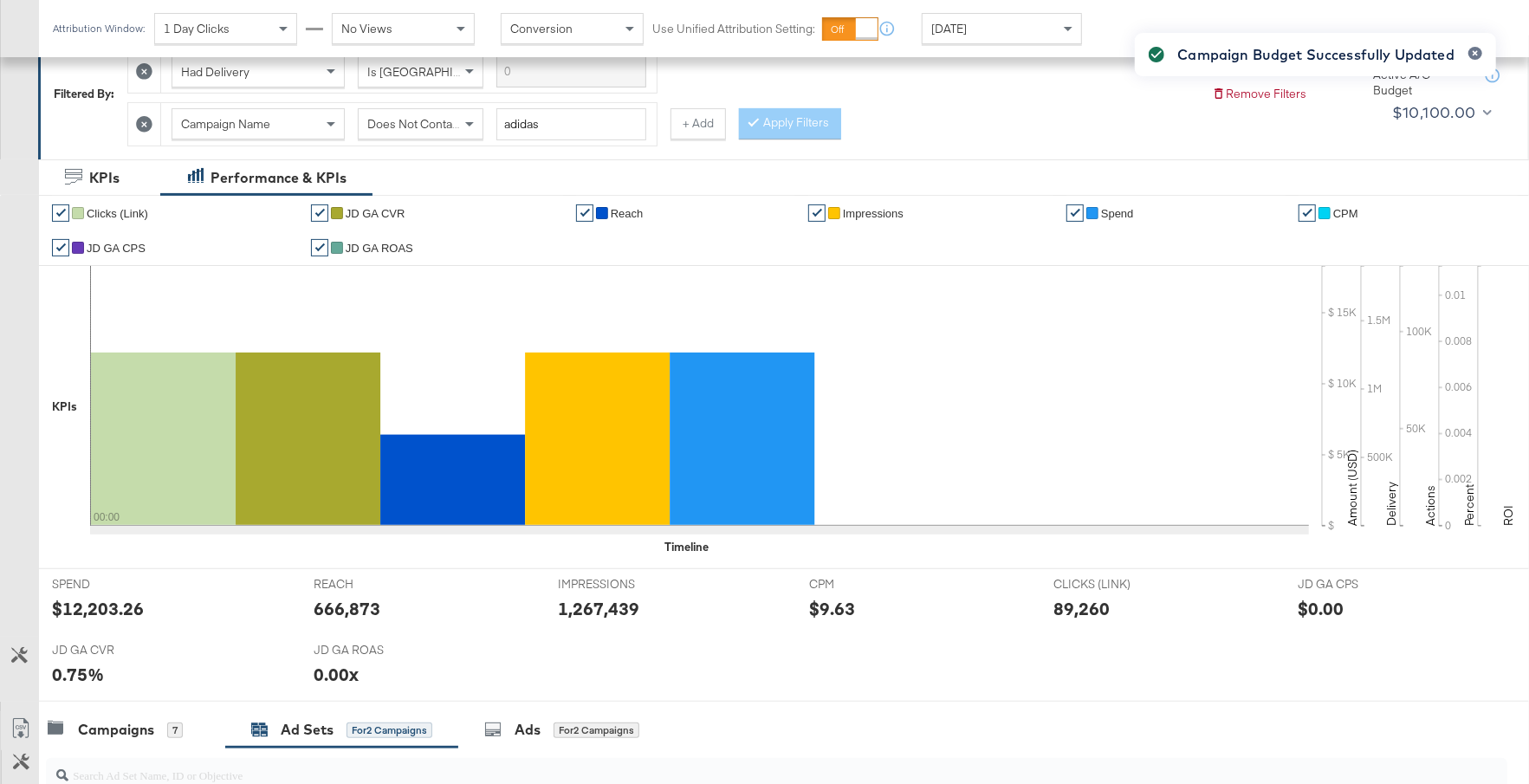
scroll to position [0, 0]
